Goal: Information Seeking & Learning: Learn about a topic

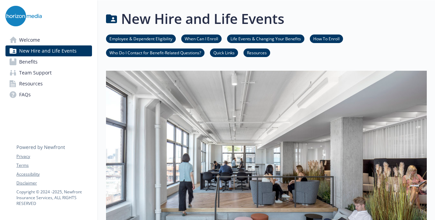
click at [48, 63] on link "Benefits" at bounding box center [48, 61] width 87 height 11
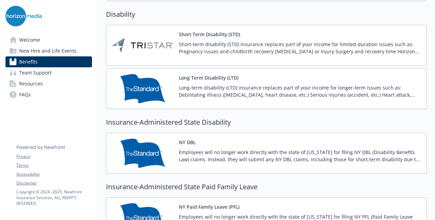
scroll to position [582, 0]
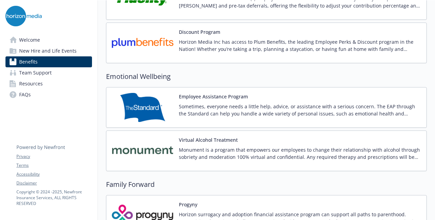
click at [260, 104] on p "Sometimes, everyone needs a little help, advice, or assistance with a serious c…" at bounding box center [300, 110] width 242 height 14
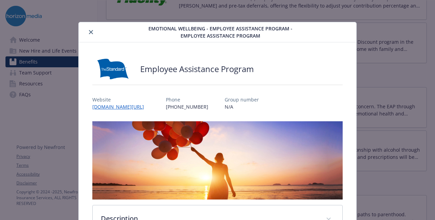
scroll to position [21, 0]
